Goal: Task Accomplishment & Management: Manage account settings

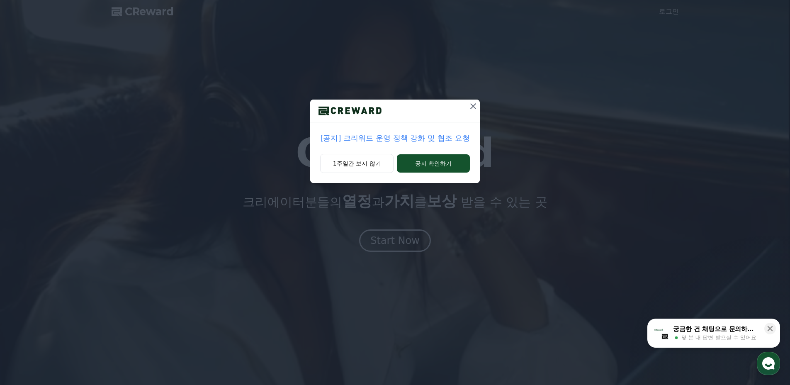
click at [388, 142] on p "[공지] 크리워드 운영 정책 강화 및 협조 요청" at bounding box center [394, 138] width 149 height 12
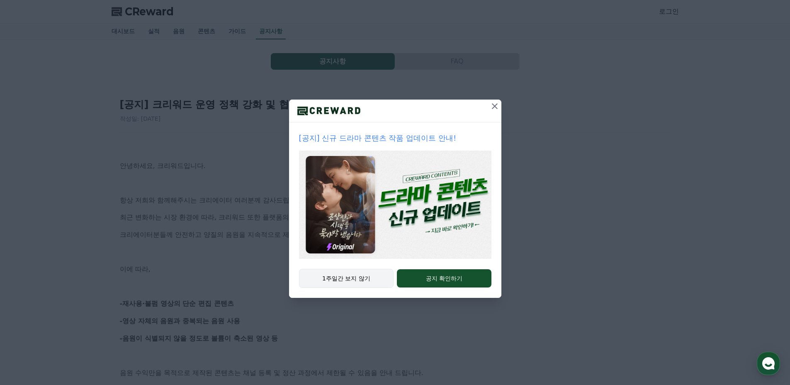
click at [368, 279] on button "1주일간 보지 않기" at bounding box center [346, 278] width 95 height 19
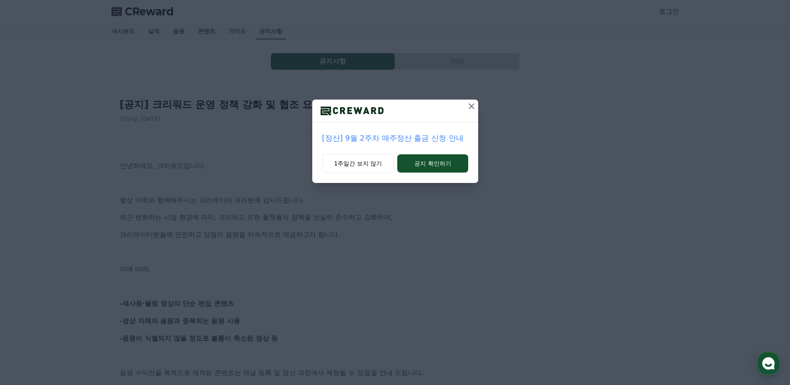
click at [467, 112] on button at bounding box center [471, 106] width 13 height 13
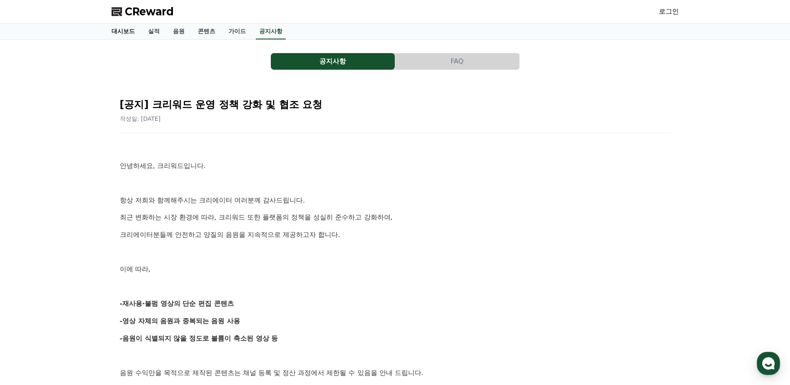
click at [117, 28] on link "대시보드" at bounding box center [123, 32] width 37 height 16
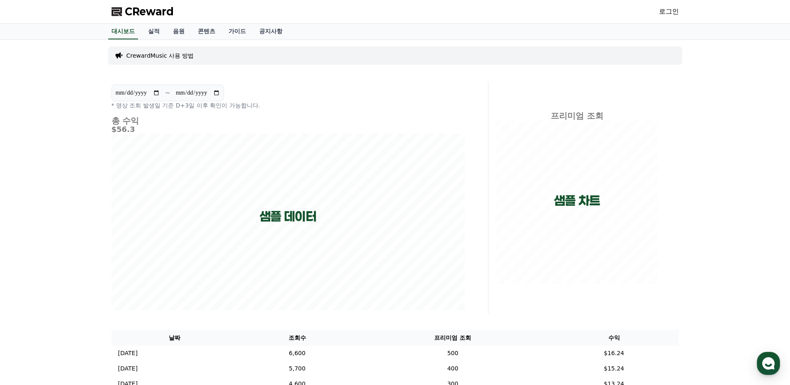
click at [665, 10] on link "로그인" at bounding box center [669, 12] width 20 height 10
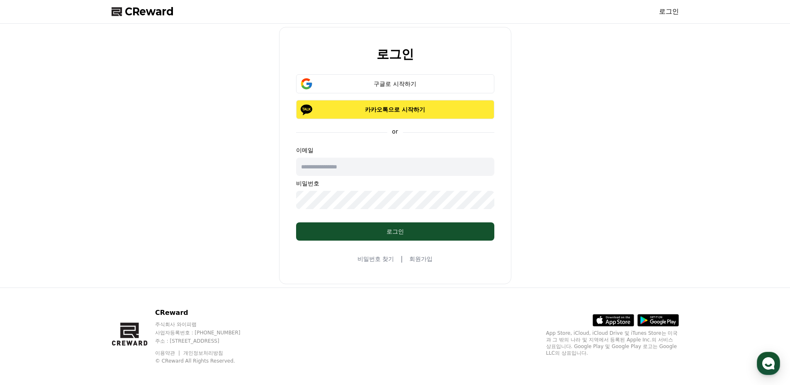
click at [401, 102] on button "카카오톡으로 시작하기" at bounding box center [395, 109] width 198 height 19
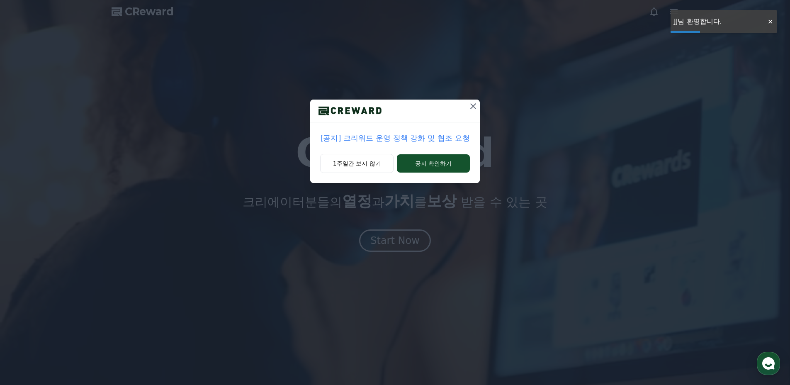
click at [478, 107] on button at bounding box center [473, 106] width 13 height 13
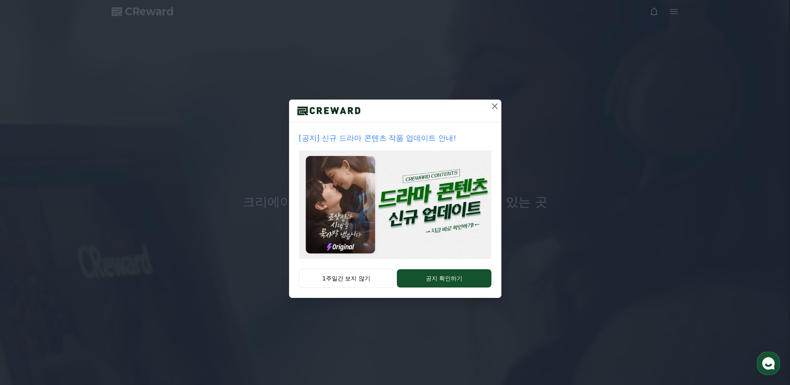
click at [496, 107] on icon at bounding box center [495, 106] width 10 height 10
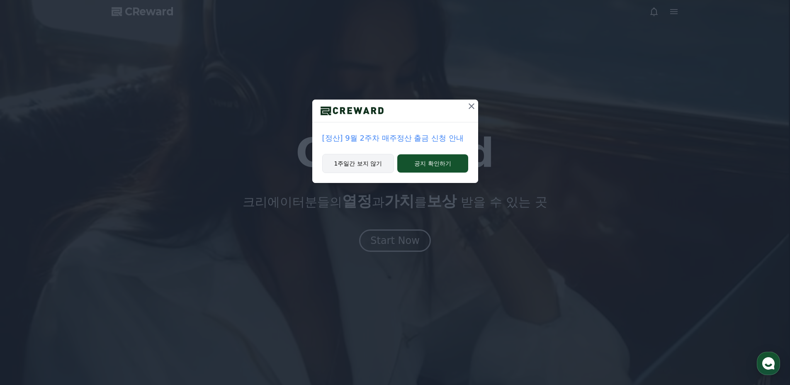
click at [368, 163] on button "1주일간 보지 않기" at bounding box center [358, 163] width 72 height 19
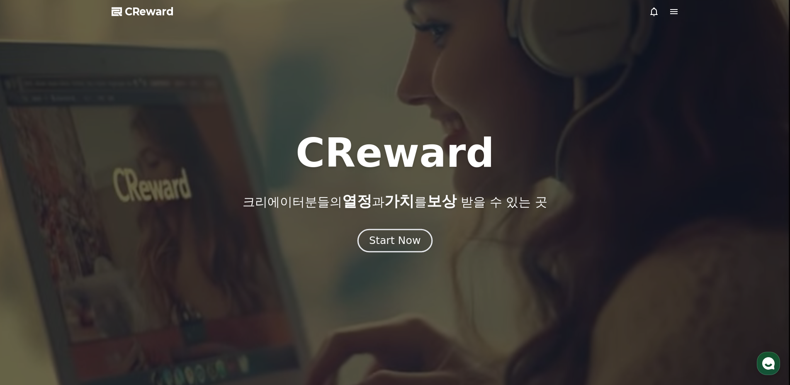
click at [400, 244] on div "Start Now" at bounding box center [394, 241] width 51 height 14
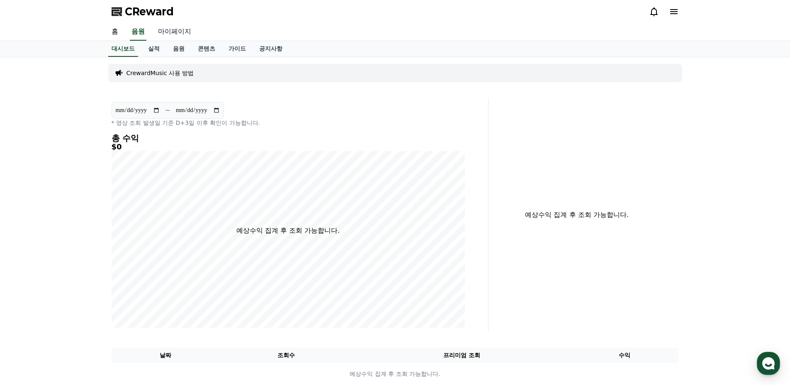
click at [172, 32] on link "마이페이지" at bounding box center [174, 31] width 46 height 17
select select "**********"
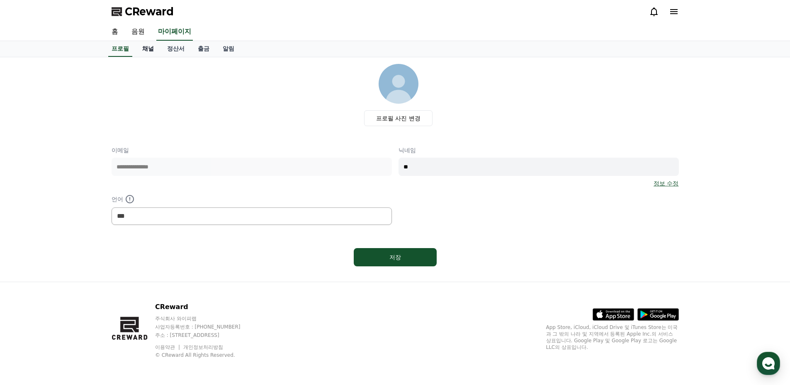
click at [144, 51] on link "채널" at bounding box center [148, 49] width 25 height 16
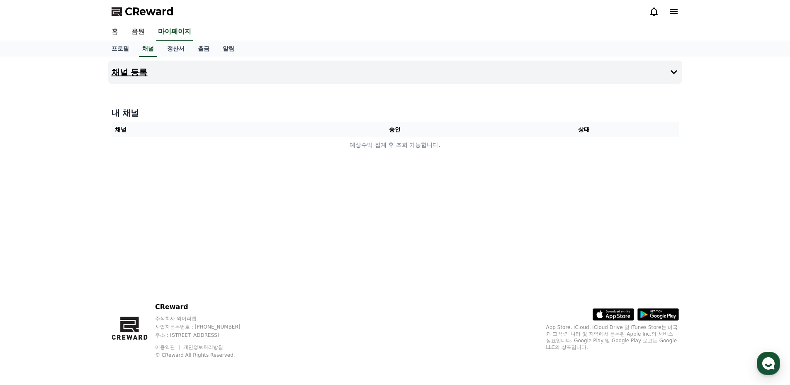
click at [430, 78] on button "채널 등록" at bounding box center [395, 72] width 574 height 23
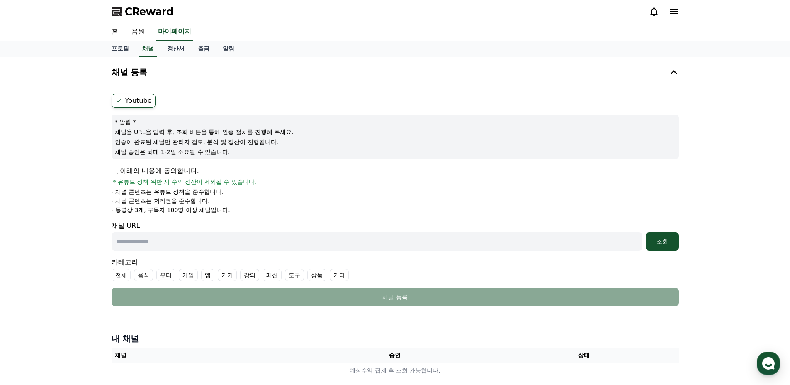
click at [132, 105] on label "Youtube" at bounding box center [134, 101] width 44 height 14
click at [131, 100] on label "Youtube" at bounding box center [134, 101] width 44 height 14
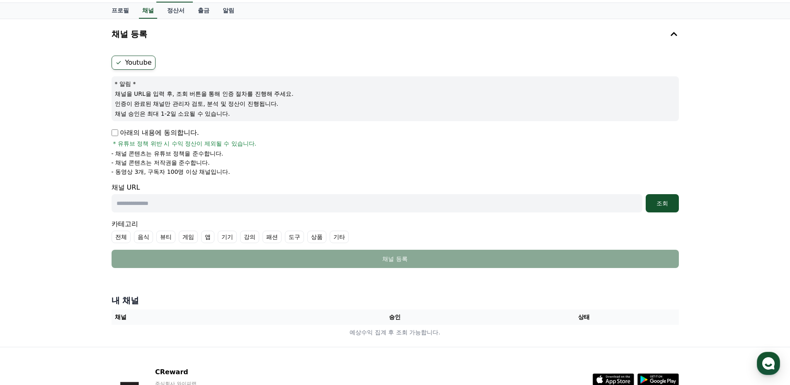
click at [330, 237] on label "기타" at bounding box center [339, 237] width 19 height 12
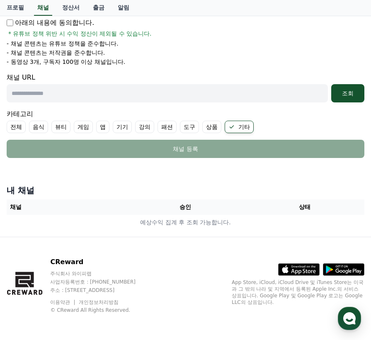
scroll to position [6, 0]
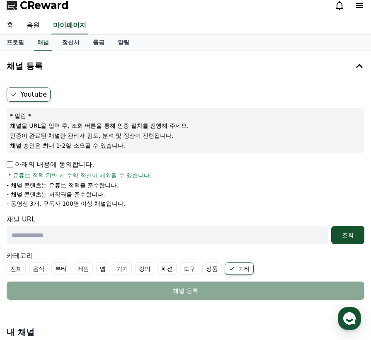
click at [366, 6] on div "CReward" at bounding box center [185, 5] width 371 height 23
click at [357, 7] on icon at bounding box center [360, 5] width 10 height 10
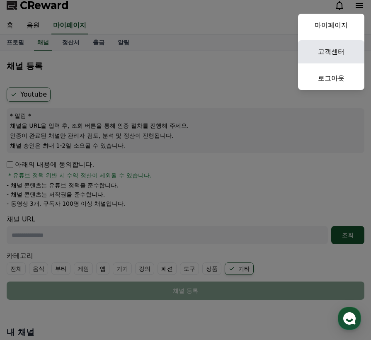
click at [327, 56] on link "고객센터" at bounding box center [331, 51] width 66 height 23
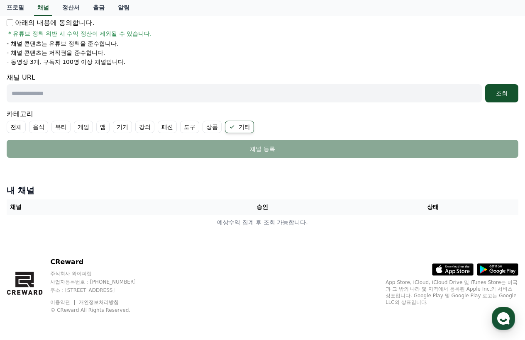
scroll to position [0, 0]
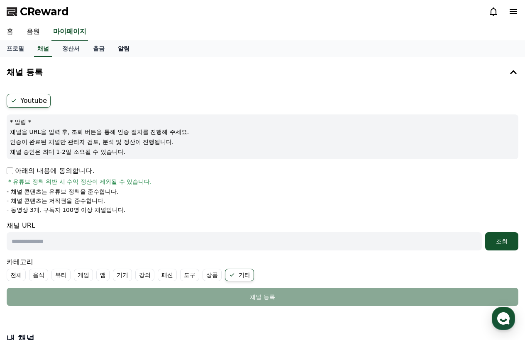
click at [111, 51] on link "알림" at bounding box center [123, 49] width 25 height 16
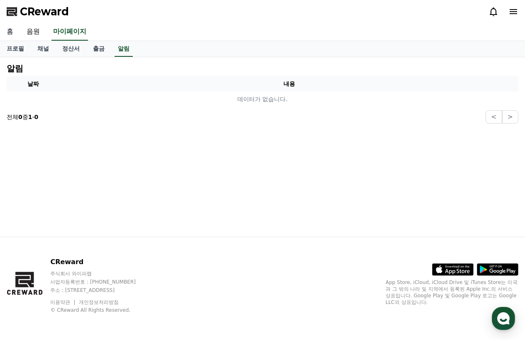
click at [4, 33] on link "홈" at bounding box center [10, 31] width 20 height 17
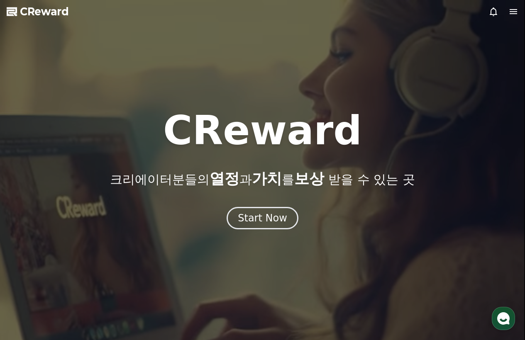
click at [513, 13] on icon at bounding box center [513, 11] width 7 height 5
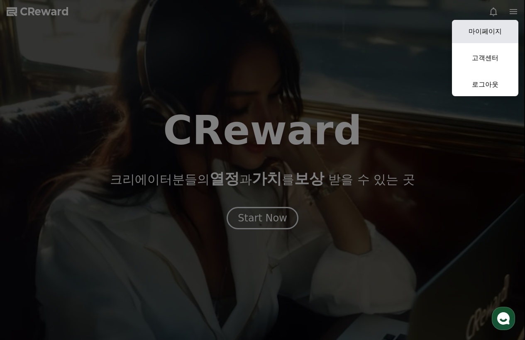
click at [494, 31] on link "마이페이지" at bounding box center [485, 31] width 66 height 23
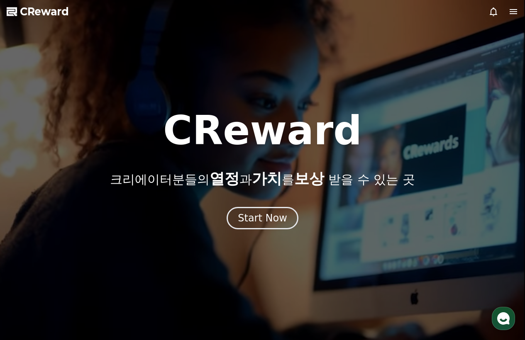
select select "**********"
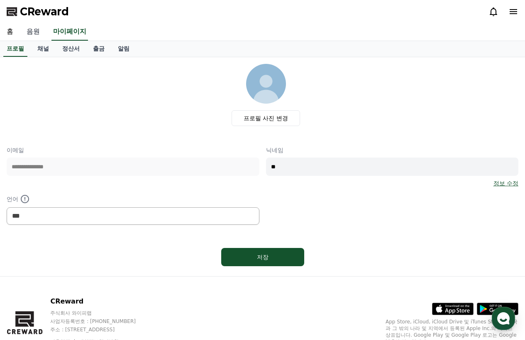
click at [27, 36] on link "음원" at bounding box center [33, 31] width 27 height 17
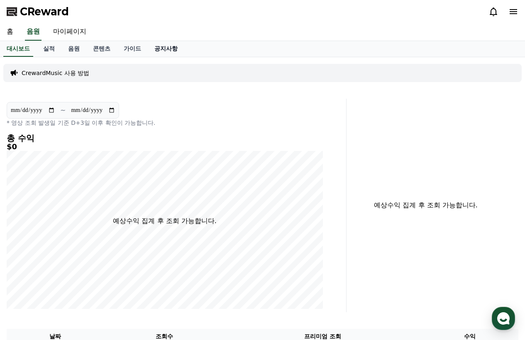
click at [161, 49] on link "공지사항" at bounding box center [166, 49] width 37 height 16
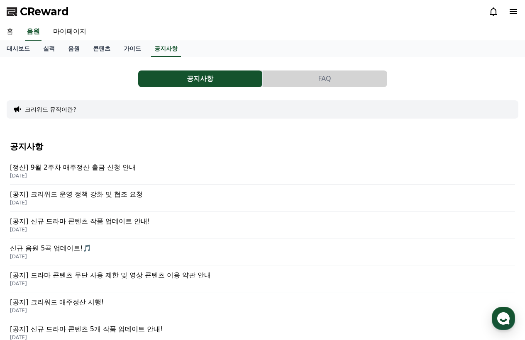
scroll to position [5, 0]
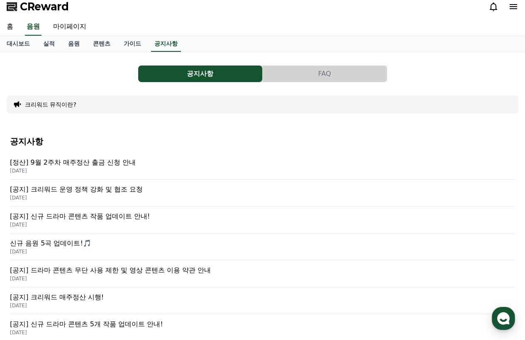
click at [112, 188] on p "[공지] 크리워드 운영 정책 강화 및 협조 요청" at bounding box center [262, 190] width 505 height 10
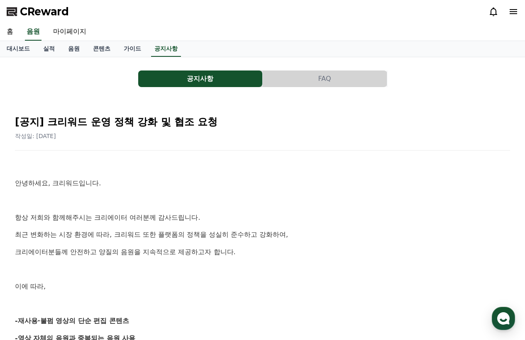
click at [271, 81] on button "FAQ" at bounding box center [325, 79] width 124 height 17
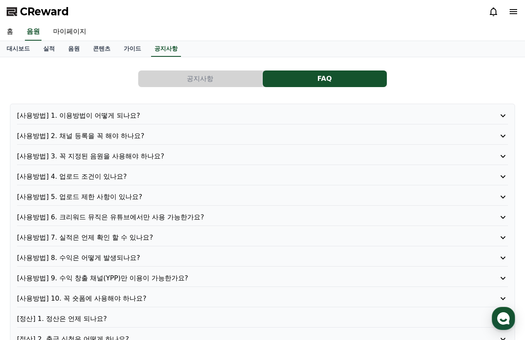
click at [183, 131] on p "[사용방법] 2. 채널 등록을 꼭 해야 하나요?" at bounding box center [242, 136] width 451 height 10
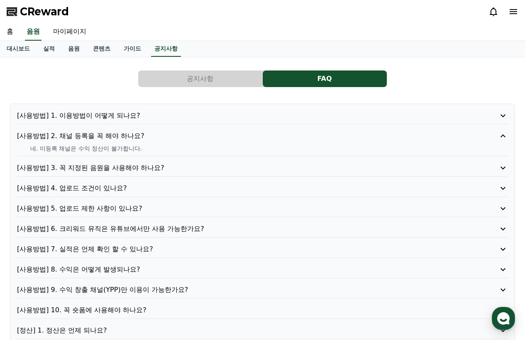
click at [188, 78] on button "공지사항" at bounding box center [200, 79] width 124 height 17
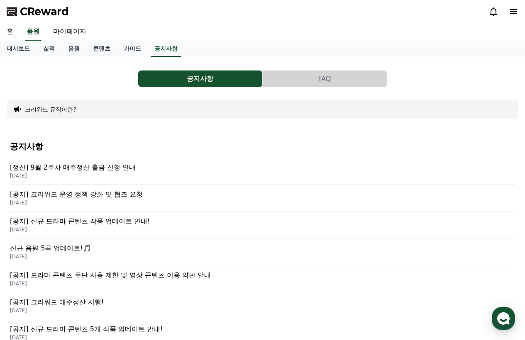
scroll to position [103, 0]
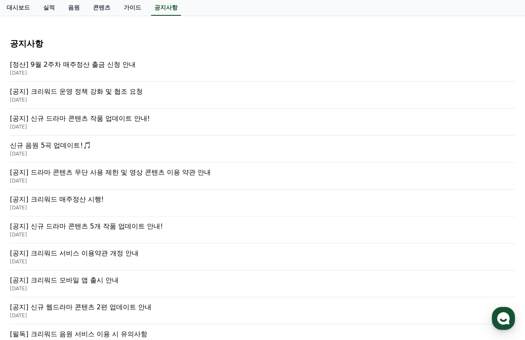
click at [109, 97] on p "[DATE]" at bounding box center [262, 100] width 505 height 7
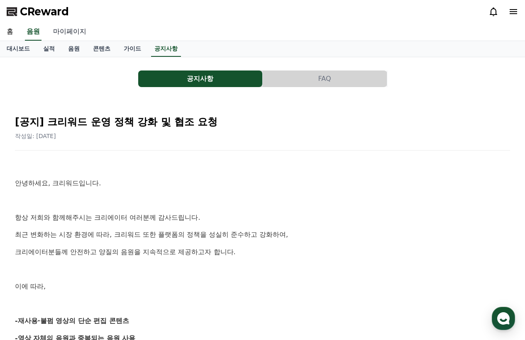
click at [49, 32] on link "마이페이지" at bounding box center [69, 31] width 46 height 17
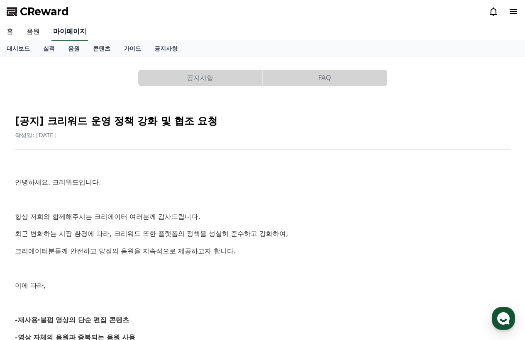
select select "**********"
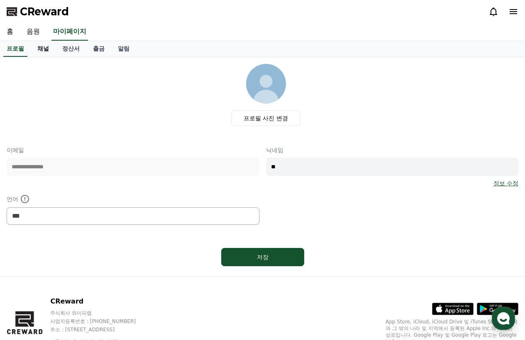
click at [38, 50] on link "채널" at bounding box center [43, 49] width 25 height 16
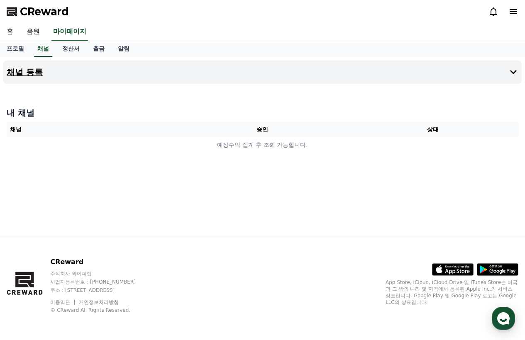
click at [146, 72] on button "채널 등록" at bounding box center [262, 72] width 518 height 23
